Goal: Unclear

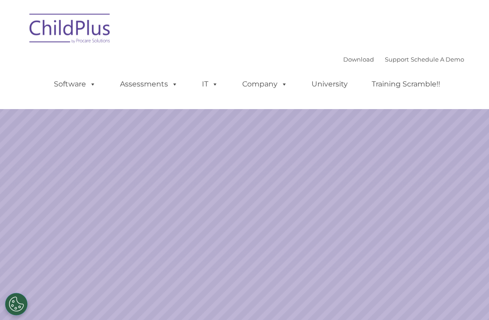
select select "MEDIUM"
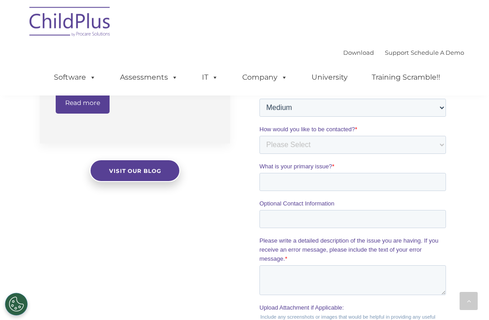
scroll to position [792, 0]
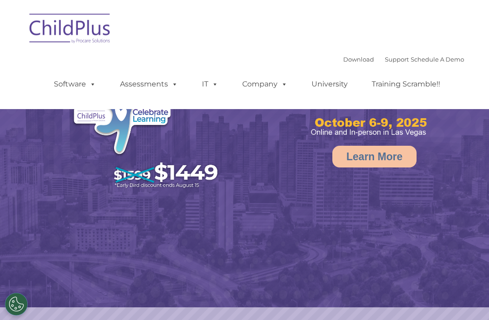
select select "MEDIUM"
